Goal: Transaction & Acquisition: Purchase product/service

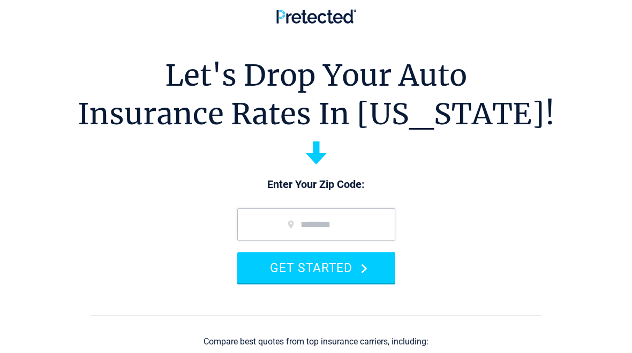
click at [330, 224] on input "zip code" at bounding box center [316, 224] width 158 height 32
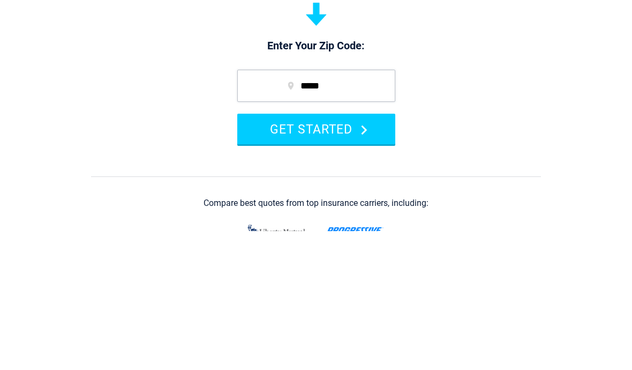
type input "*****"
click at [349, 252] on button "GET STARTED" at bounding box center [316, 267] width 158 height 31
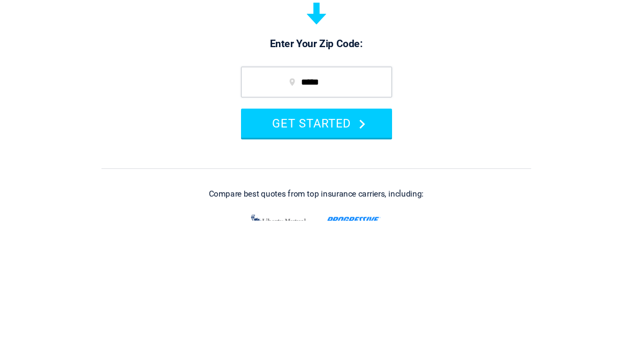
scroll to position [122, 0]
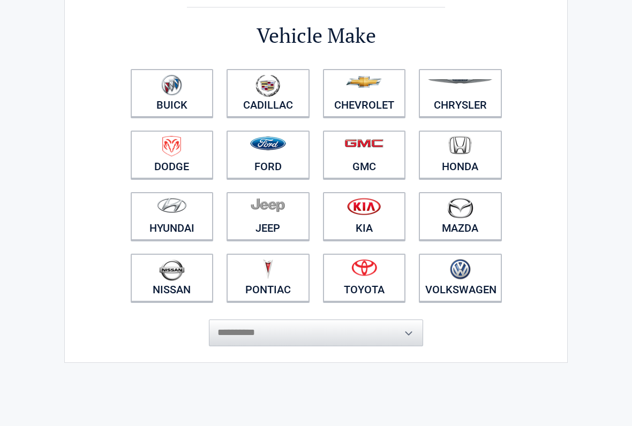
click at [357, 293] on link "Toyota" at bounding box center [364, 278] width 83 height 48
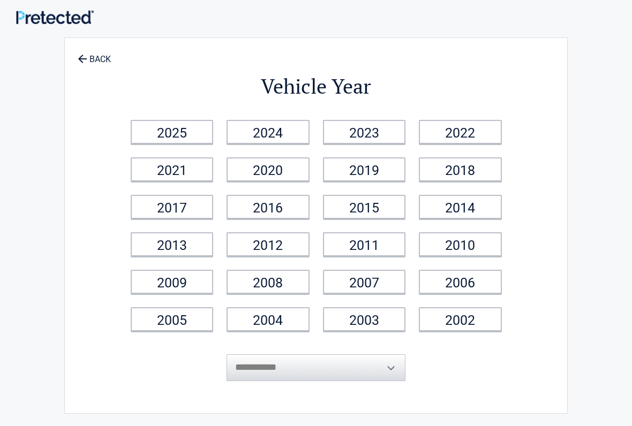
click at [282, 210] on link "2016" at bounding box center [268, 207] width 83 height 24
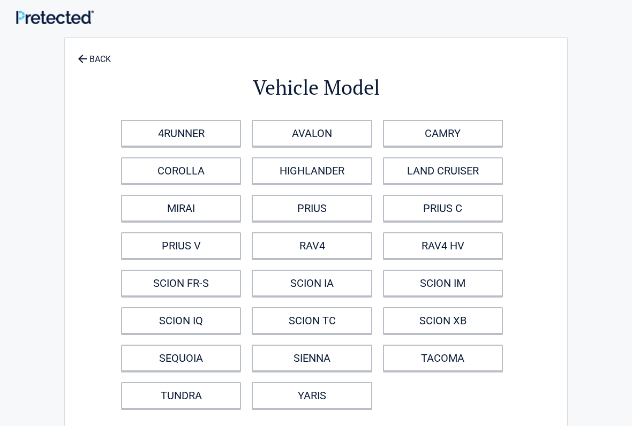
click at [456, 136] on link "CAMRY" at bounding box center [443, 133] width 120 height 27
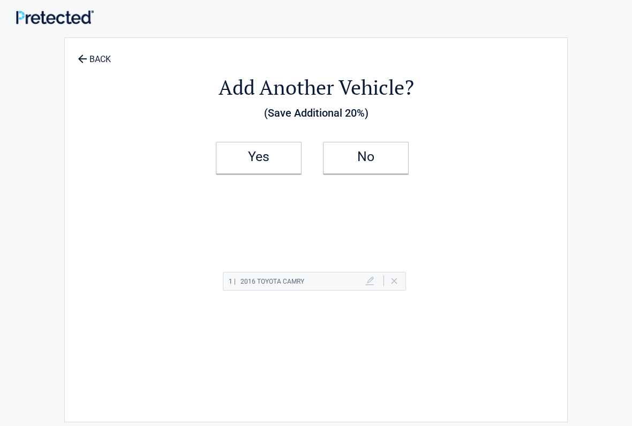
click at [270, 159] on h2 "Yes" at bounding box center [258, 156] width 63 height 7
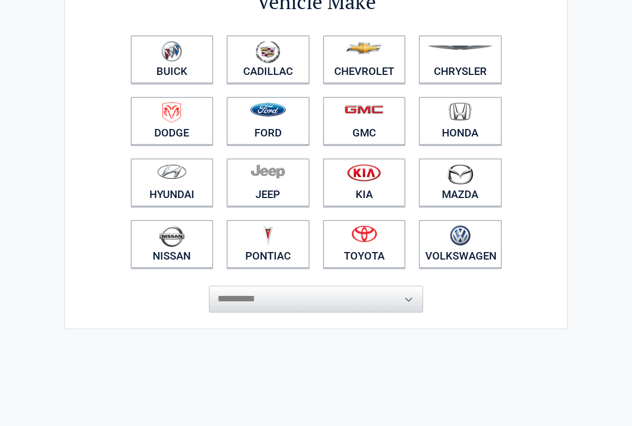
scroll to position [113, 0]
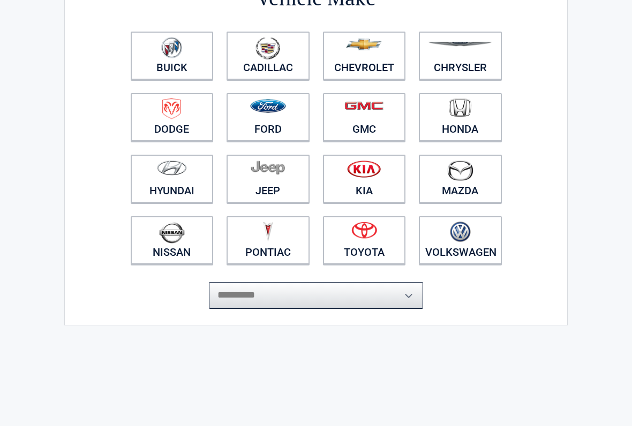
click at [361, 291] on select "**********" at bounding box center [316, 295] width 214 height 27
select select "*****"
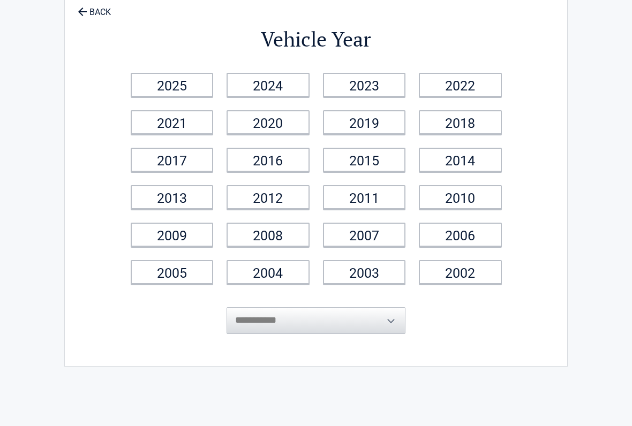
scroll to position [0, 0]
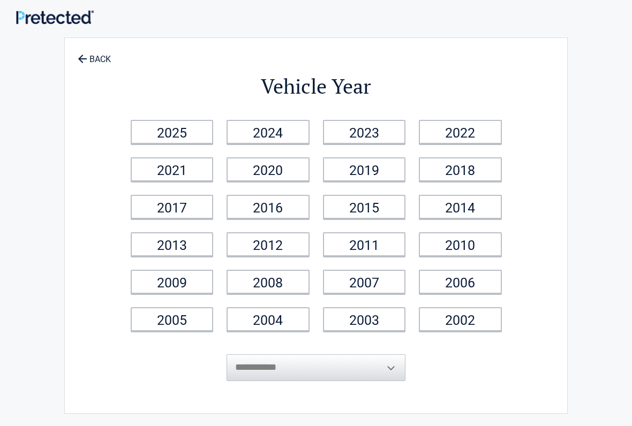
click at [475, 249] on link "2010" at bounding box center [460, 244] width 83 height 24
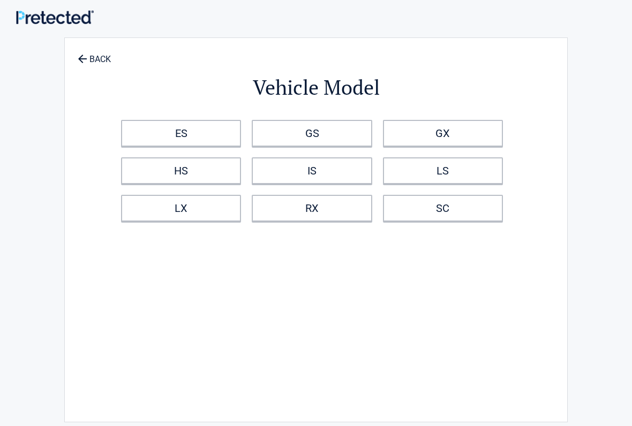
click at [195, 131] on link "ES" at bounding box center [181, 133] width 120 height 27
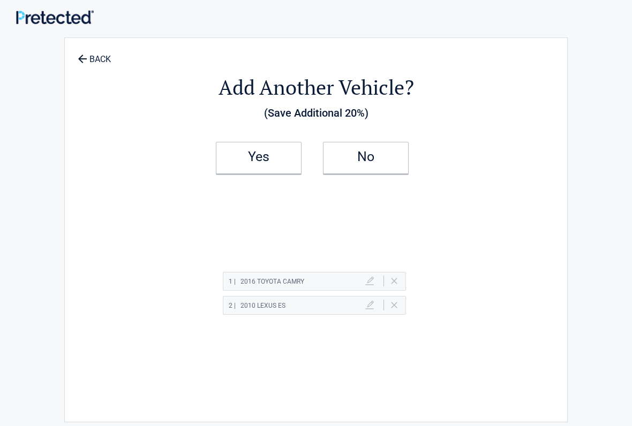
click at [362, 161] on h2 "No" at bounding box center [365, 156] width 63 height 7
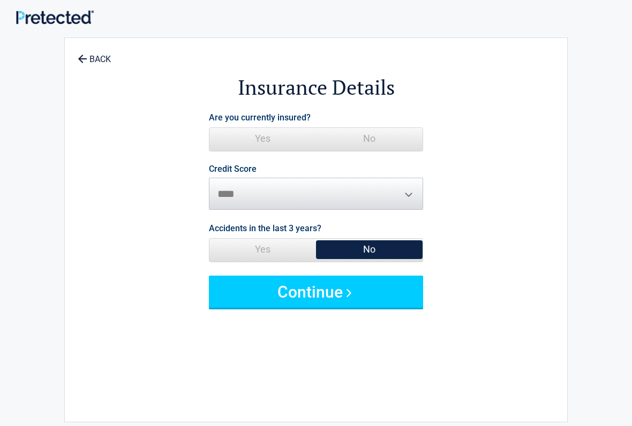
click at [262, 146] on span "Yes" at bounding box center [262, 138] width 107 height 21
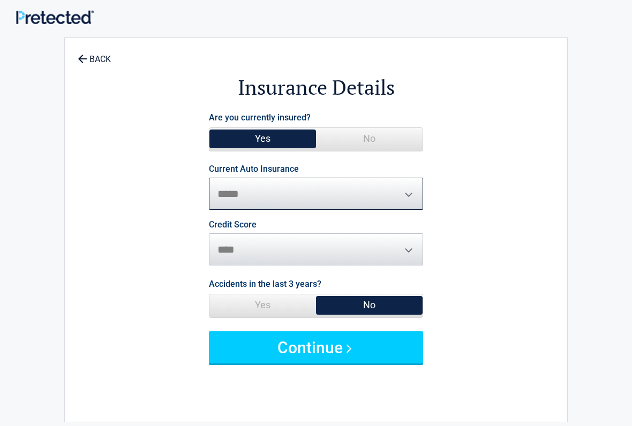
click at [416, 192] on select "**********" at bounding box center [316, 194] width 214 height 32
select select "**********"
click at [265, 303] on span "Yes" at bounding box center [262, 305] width 107 height 21
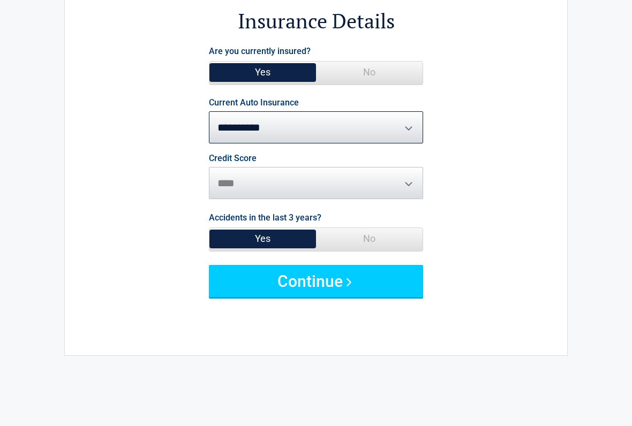
click at [334, 283] on button "Continue" at bounding box center [316, 282] width 214 height 32
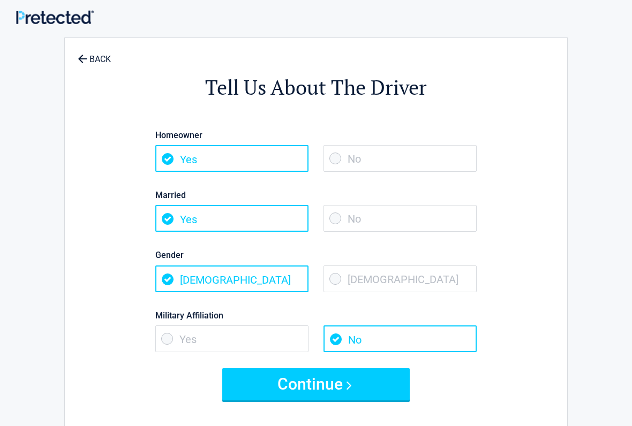
click at [258, 162] on span "Yes" at bounding box center [231, 158] width 153 height 27
click at [402, 158] on span "No" at bounding box center [399, 158] width 153 height 27
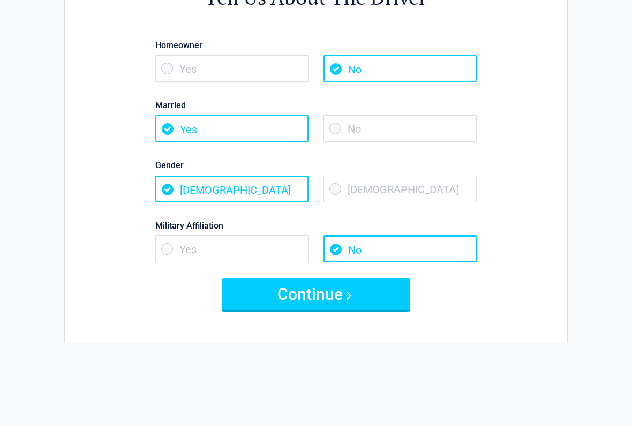
scroll to position [91, 0]
click at [360, 292] on button "Continue" at bounding box center [315, 294] width 187 height 32
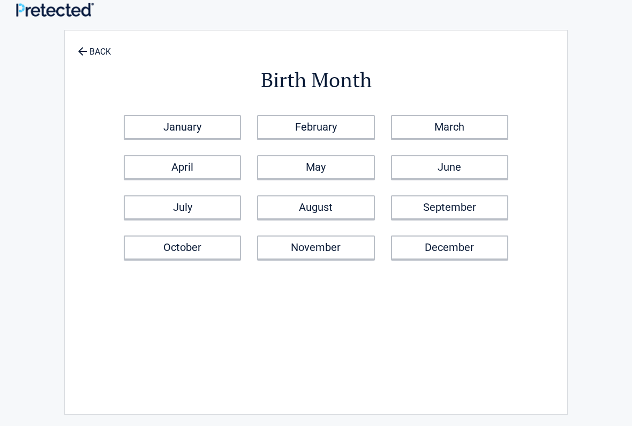
scroll to position [0, 0]
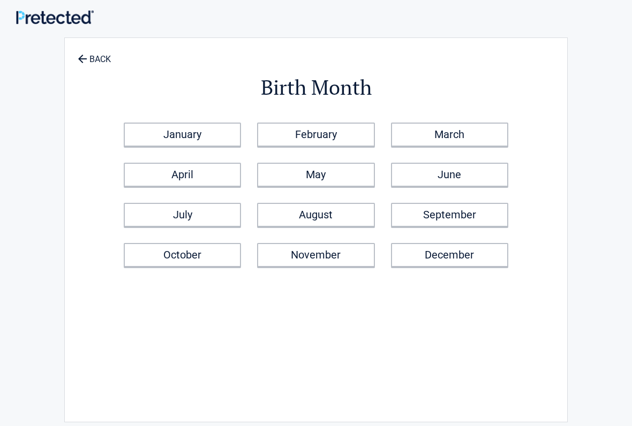
click at [332, 139] on link "February" at bounding box center [315, 135] width 117 height 24
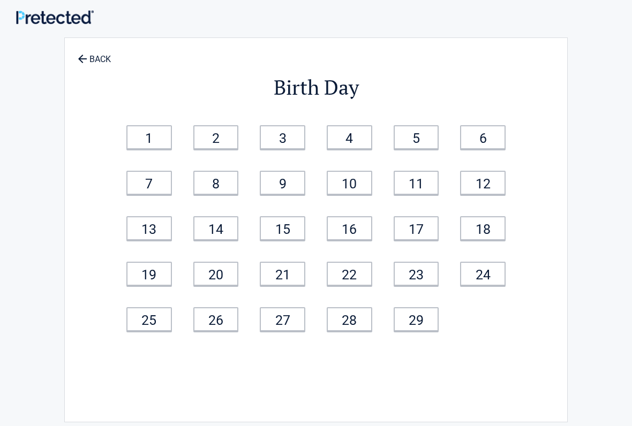
click at [413, 135] on link "5" at bounding box center [417, 137] width 46 height 24
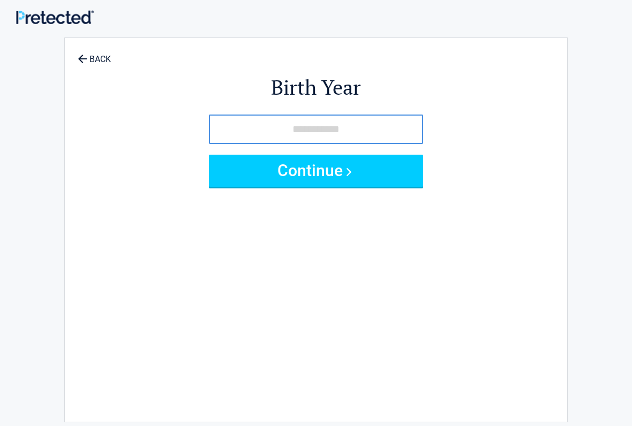
click at [371, 133] on input "tel" at bounding box center [316, 129] width 214 height 29
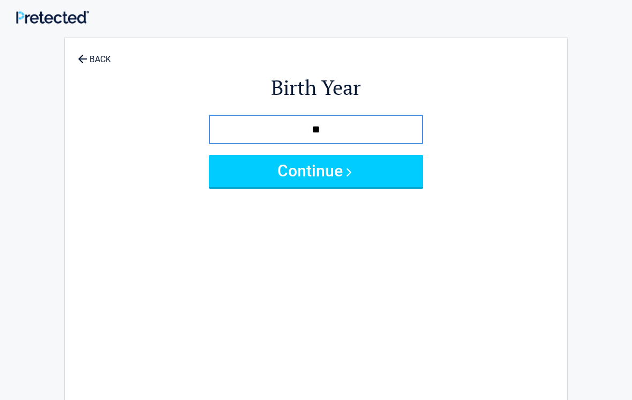
type input "*"
type input "****"
click at [366, 165] on button "Continue" at bounding box center [316, 171] width 214 height 32
